Goal: Transaction & Acquisition: Purchase product/service

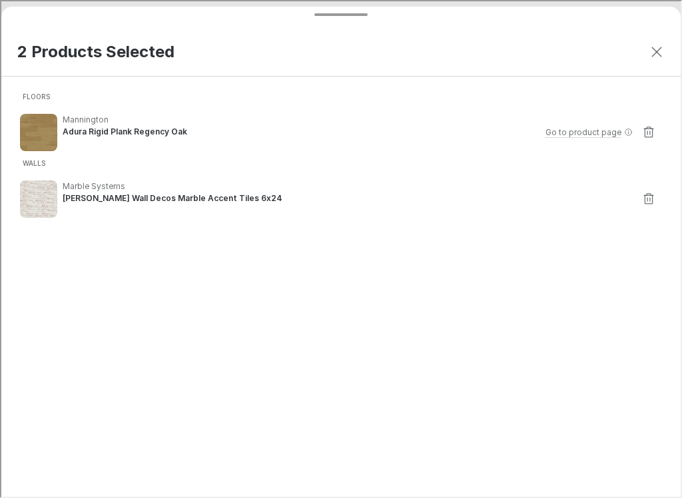
click at [654, 49] on line "Close dialog" at bounding box center [655, 50] width 9 height 9
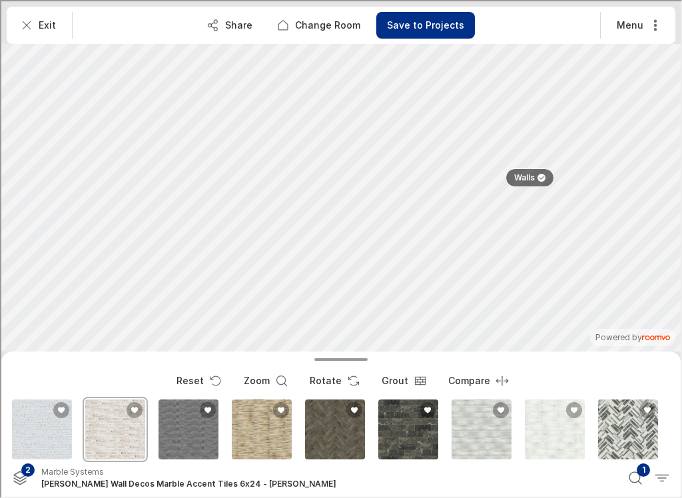
type input "Ledger stone"
click at [634, 484] on icon "Search products" at bounding box center [634, 477] width 16 height 16
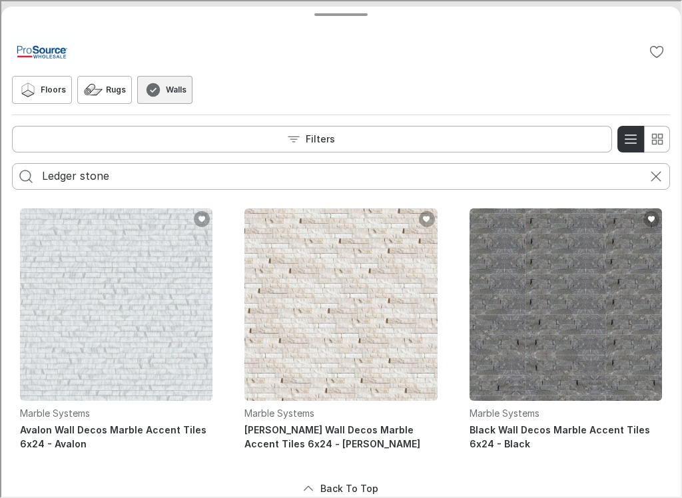
click at [136, 185] on input "Ledger stone" at bounding box center [340, 175] width 598 height 21
click at [656, 170] on icon "Cancel search" at bounding box center [655, 175] width 16 height 16
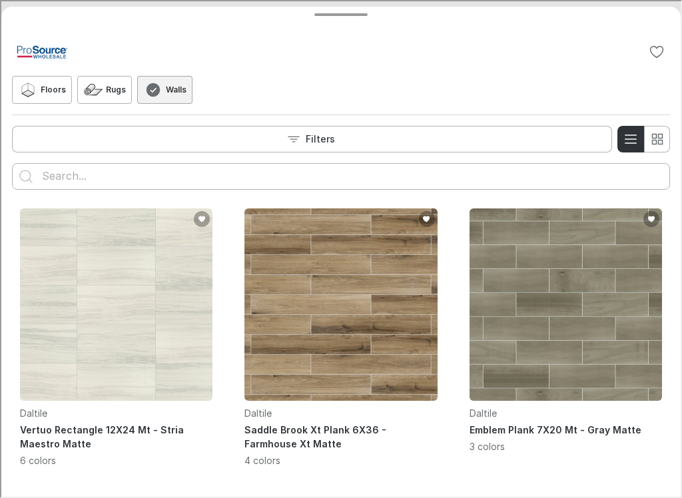
click at [69, 181] on input "Enter products to search for" at bounding box center [340, 175] width 598 height 21
click at [59, 172] on input "Enter products to search for" at bounding box center [340, 175] width 598 height 21
type input "Artcrafted"
click at [19, 169] on icon "Search for products" at bounding box center [25, 175] width 16 height 16
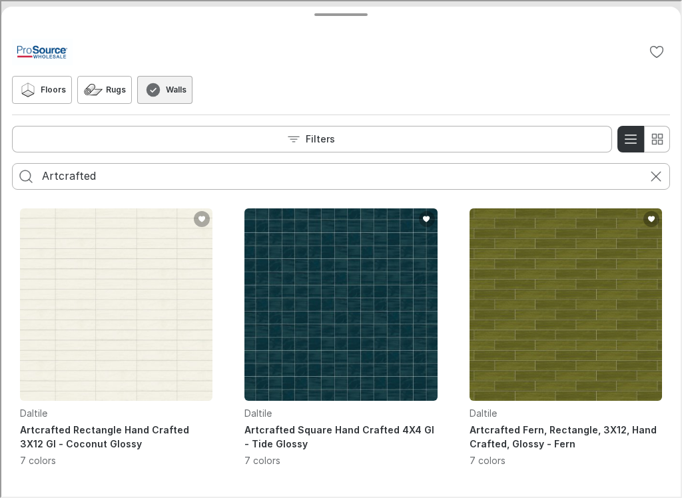
click at [657, 172] on icon "Cancel search" at bounding box center [655, 175] width 16 height 16
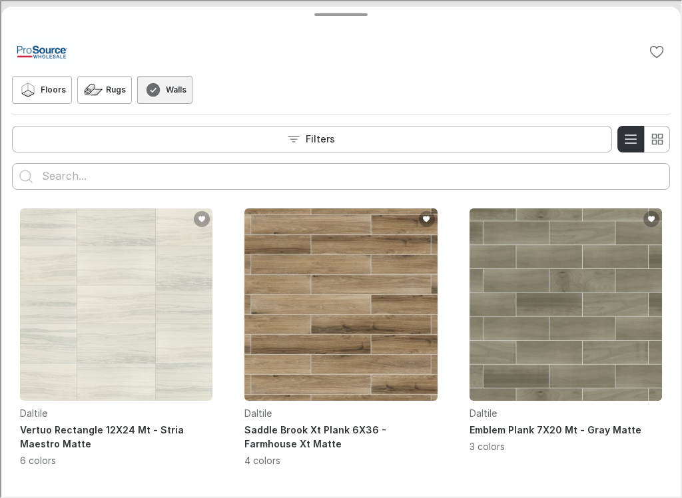
click at [57, 173] on input "Enter products to search for" at bounding box center [340, 175] width 598 height 21
click at [17, 172] on icon "Search for products" at bounding box center [25, 175] width 16 height 16
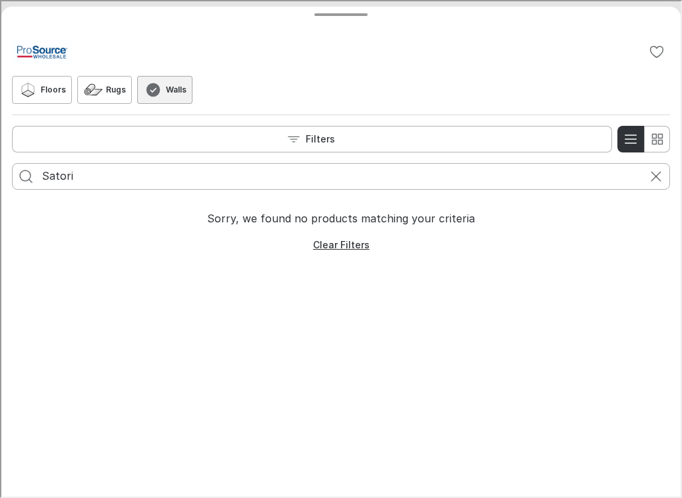
click at [96, 173] on input "Satori" at bounding box center [340, 175] width 598 height 21
type input "S"
type input "Artcrafted"
click at [21, 180] on icon "Search for products" at bounding box center [25, 175] width 16 height 16
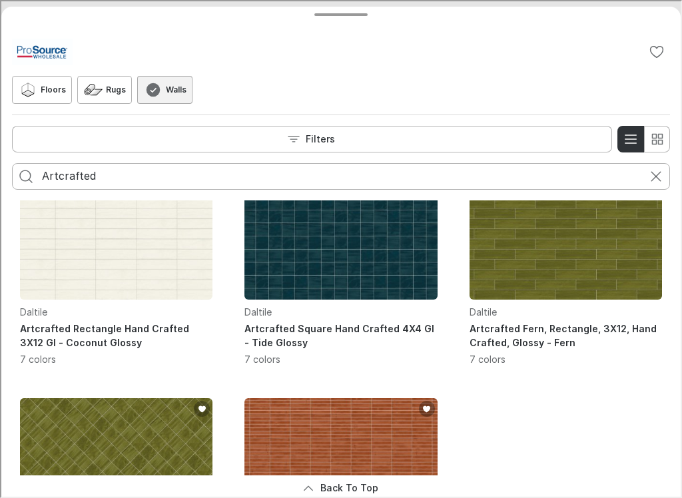
scroll to position [85, 0]
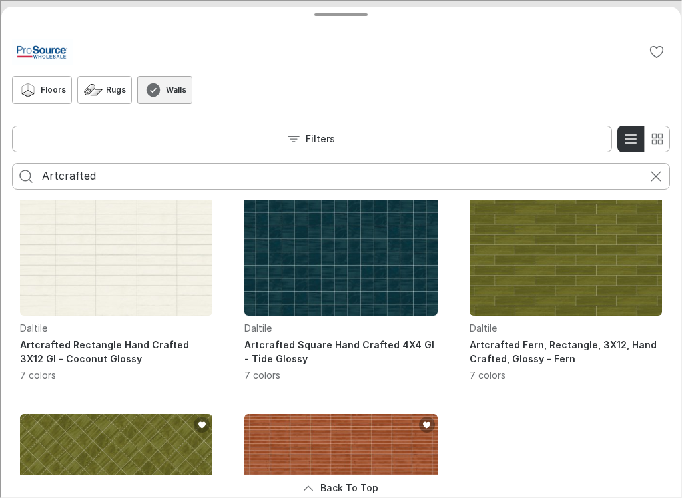
click at [285, 348] on h4 "Artcrafted Square Hand Crafted 4X4 Gl - Tide Glossy" at bounding box center [339, 350] width 193 height 28
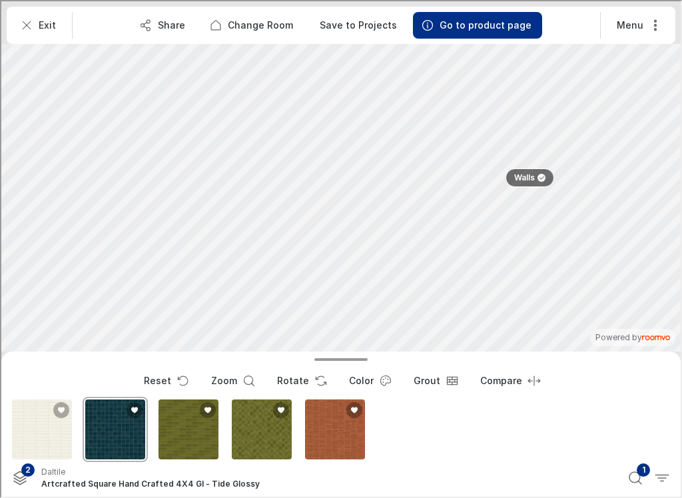
click at [54, 433] on div "Artcrafted Rectangle Hand Crafted 3X12 Gl" at bounding box center [40, 428] width 65 height 65
click at [123, 438] on div "Artcrafted Square Hand Crafted 4X4 Gl" at bounding box center [113, 428] width 65 height 65
click at [193, 432] on div "Artcrafted Fern, Rectangle, 3X12, Hand Crafted, Glossy" at bounding box center [187, 428] width 65 height 65
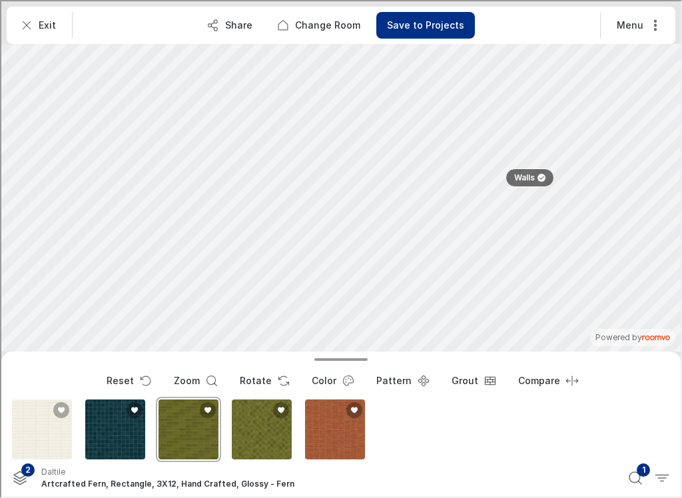
click at [265, 427] on div "Artcrafted Fern, Square, 4X4, Hand Crafted, Glossy" at bounding box center [260, 428] width 65 height 65
click at [344, 430] on div "Artcrafted Cotto, Straight Joint, 1X6, Glossy" at bounding box center [333, 428] width 65 height 65
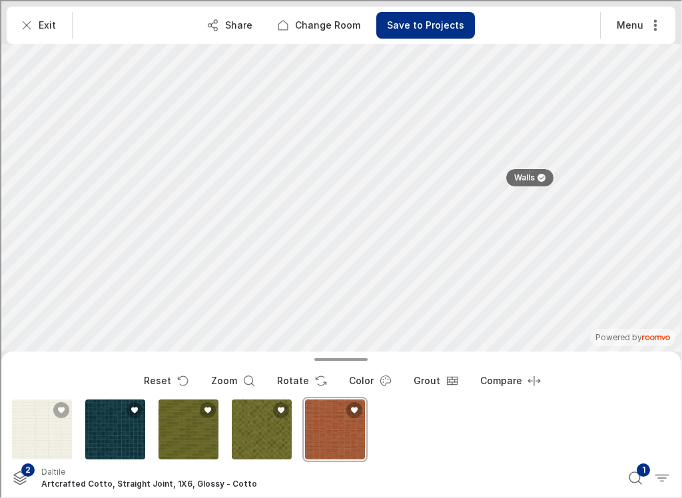
click at [114, 438] on div "Artcrafted Square Hand Crafted 4X4 Gl" at bounding box center [113, 428] width 65 height 65
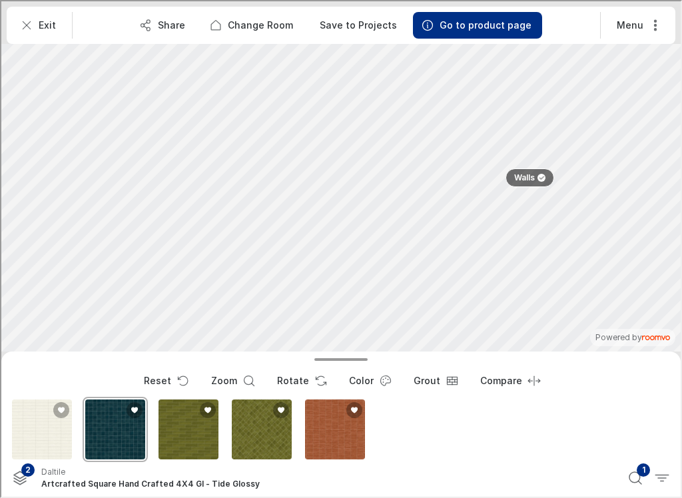
click at [370, 379] on button "Color" at bounding box center [368, 379] width 62 height 27
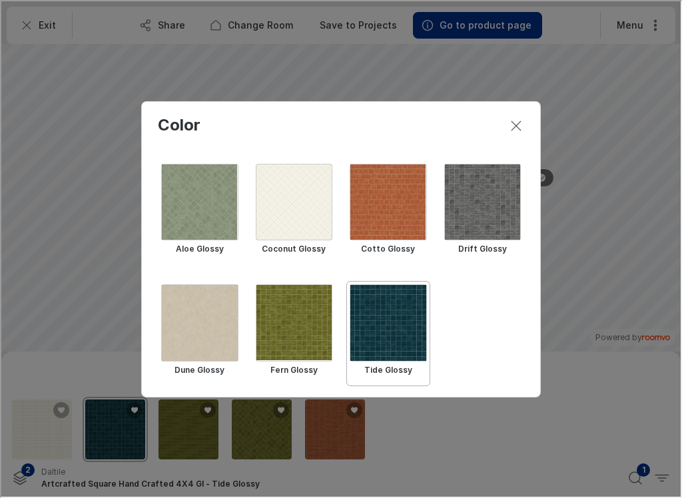
click at [293, 219] on div "Select Coconut Glossy" at bounding box center [293, 201] width 77 height 77
